Goal: Navigation & Orientation: Find specific page/section

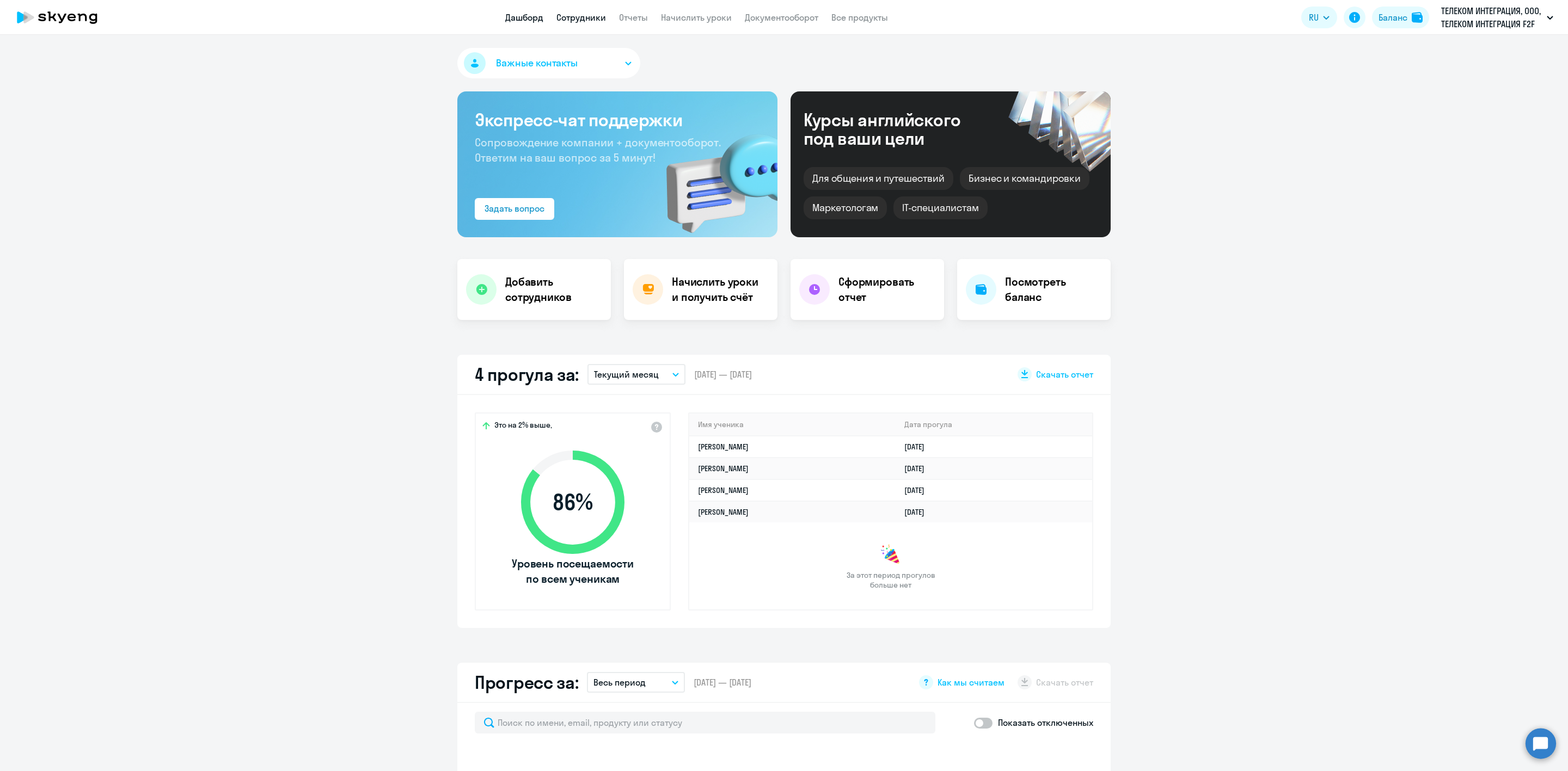
click at [572, 13] on link "Сотрудники" at bounding box center [581, 18] width 49 height 11
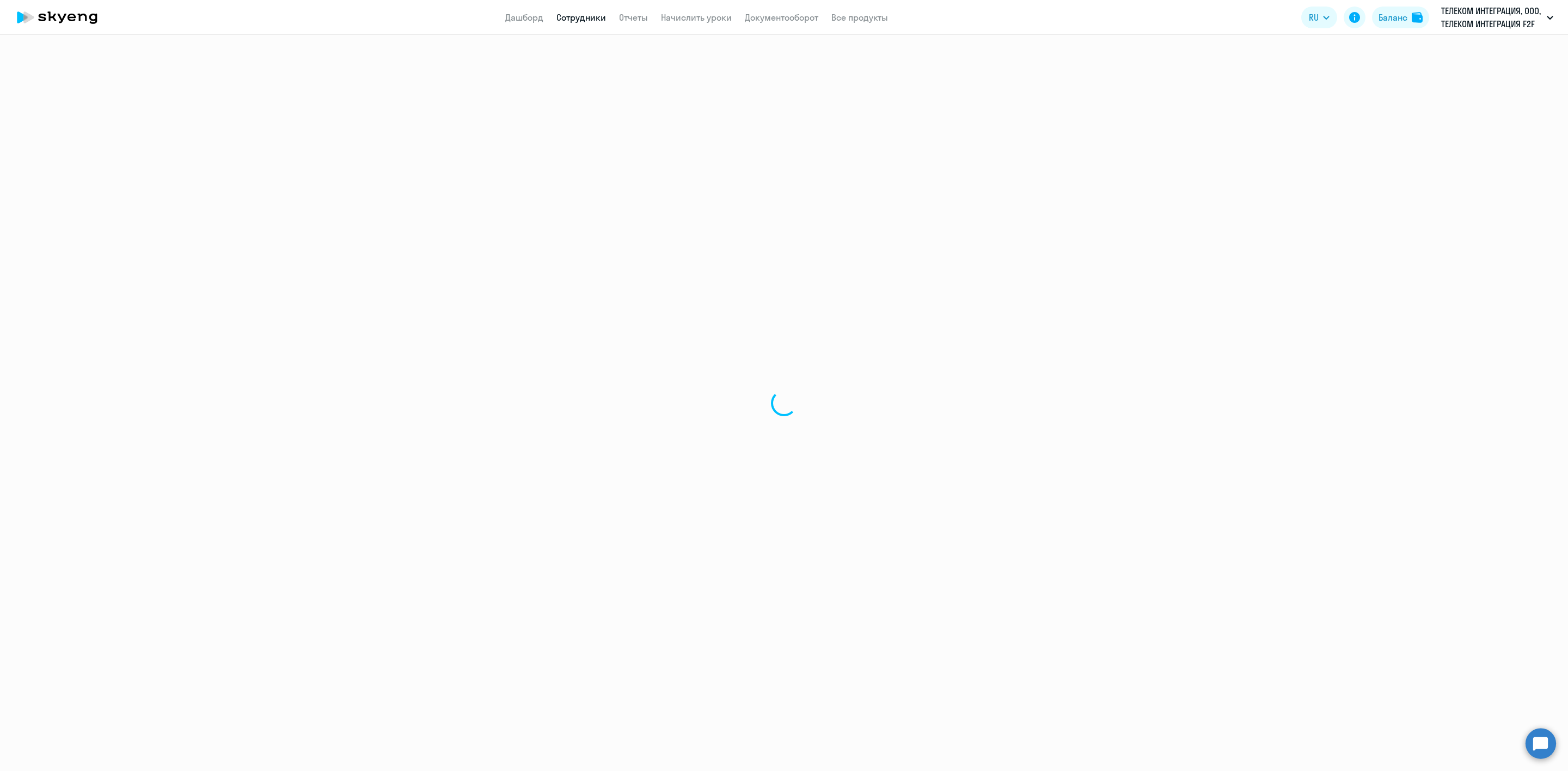
select select "30"
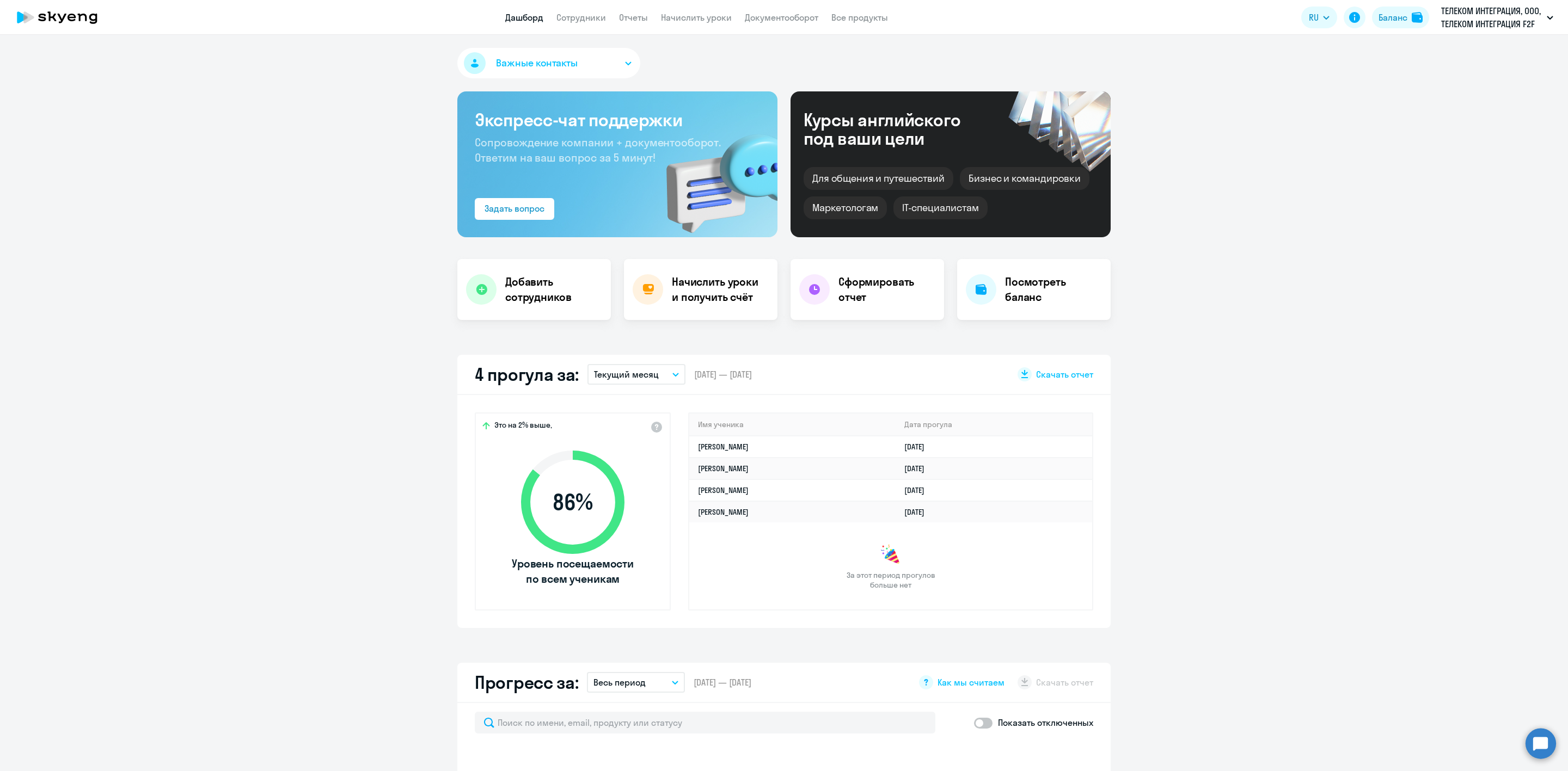
click at [586, 9] on app-header "Дашборд Сотрудники Отчеты Начислить уроки Документооборот Все продукты Дашборд …" at bounding box center [784, 17] width 1568 height 35
click at [586, 10] on app-header "Дашборд Сотрудники Отчеты Начислить уроки Документооборот Все продукты Дашборд …" at bounding box center [784, 17] width 1568 height 35
click at [586, 13] on link "Сотрудники" at bounding box center [581, 18] width 49 height 11
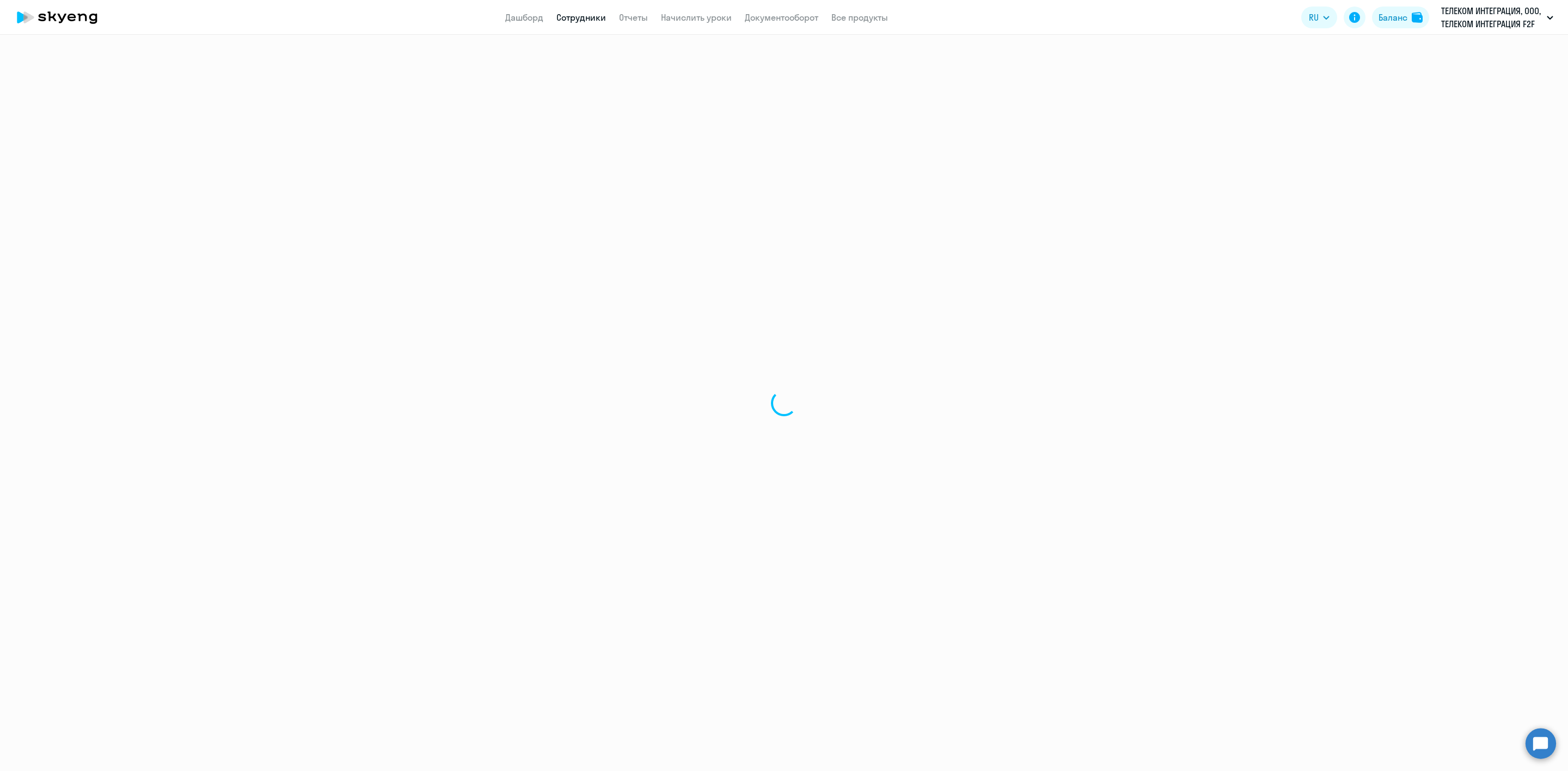
select select "30"
